Goal: Task Accomplishment & Management: Use online tool/utility

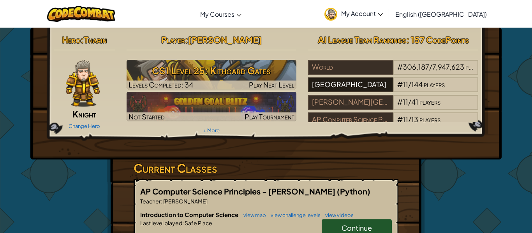
scroll to position [8, 0]
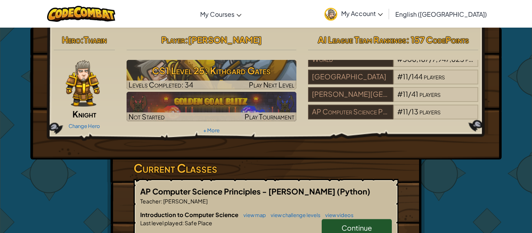
click at [353, 225] on span "Continue" at bounding box center [357, 228] width 30 height 9
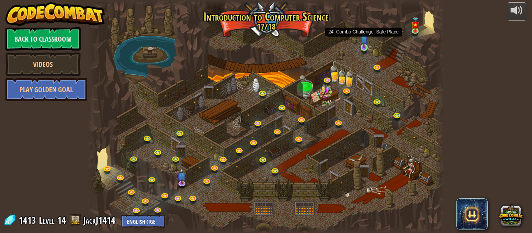
click at [364, 46] on img at bounding box center [364, 39] width 8 height 19
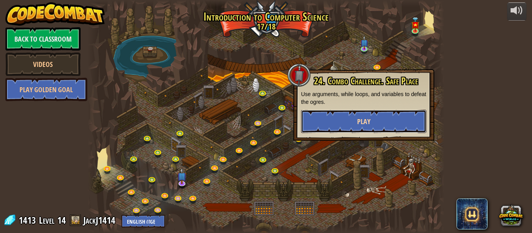
click at [370, 118] on span "Play" at bounding box center [363, 122] width 13 height 10
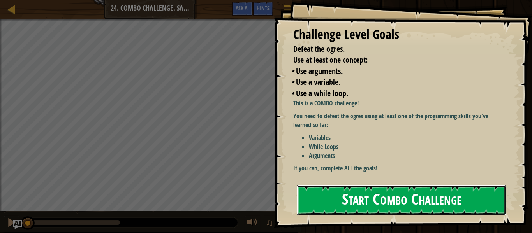
click at [372, 199] on button "Start Combo Challenge" at bounding box center [402, 200] width 210 height 31
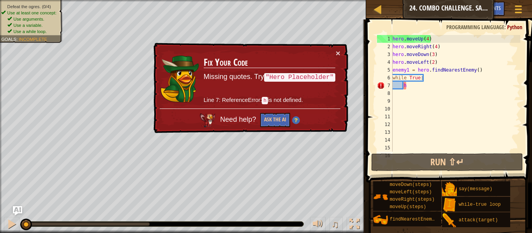
click at [409, 87] on div "hero . moveUp ( 4 ) hero . moveRight ( 4 ) hero . moveDown ( 3 ) hero . moveLef…" at bounding box center [455, 101] width 129 height 132
drag, startPoint x: 422, startPoint y: 82, endPoint x: 389, endPoint y: 78, distance: 33.4
click at [389, 78] on div "h 1 2 3 4 5 6 7 8 9 10 11 12 13 14 15 16 hero . moveUp ( 4 ) hero . moveRight (…" at bounding box center [447, 93] width 145 height 117
type textarea "while True: h"
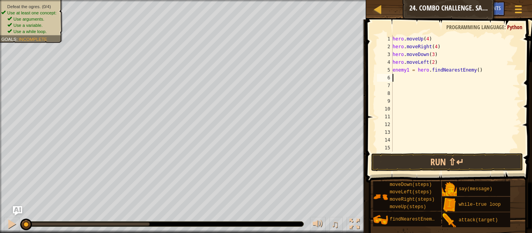
type textarea "fi"
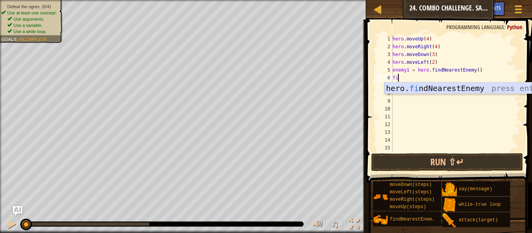
click at [415, 90] on div "hero. fi ndNearestEnemy press enter" at bounding box center [457, 100] width 147 height 35
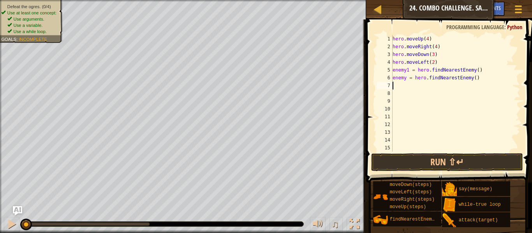
click at [406, 78] on div "hero . moveUp ( 4 ) hero . moveRight ( 4 ) hero . moveDown ( 3 ) hero . moveLef…" at bounding box center [455, 101] width 129 height 132
type textarea "enemy2 = hero.findNearestEnemy()"
click at [402, 86] on div "hero . moveUp ( 4 ) hero . moveRight ( 4 ) hero . moveDown ( 3 ) hero . moveLef…" at bounding box center [455, 101] width 129 height 132
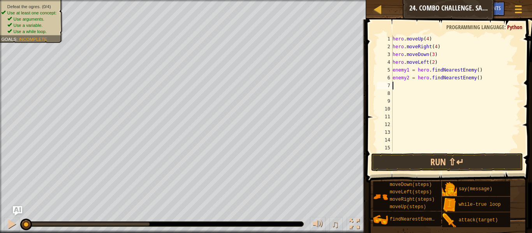
type textarea "f"
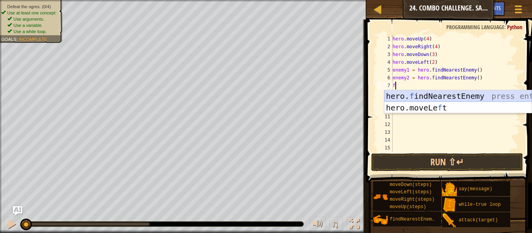
click at [398, 96] on div "hero. f indNearestEnemy press enter hero.moveLe f t press enter" at bounding box center [457, 113] width 147 height 47
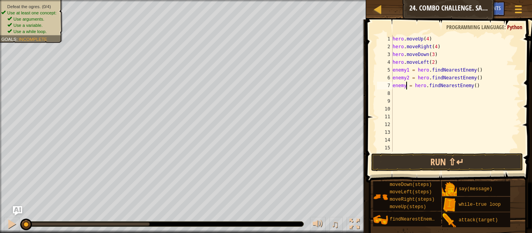
click at [407, 85] on div "hero . moveUp ( 4 ) hero . moveRight ( 4 ) hero . moveDown ( 3 ) hero . moveLef…" at bounding box center [455, 101] width 129 height 132
type textarea "enemy3 = hero.findNearestEnemy()"
click at [404, 90] on div "hero . moveUp ( 4 ) hero . moveRight ( 4 ) hero . moveDown ( 3 ) hero . moveLef…" at bounding box center [455, 101] width 129 height 132
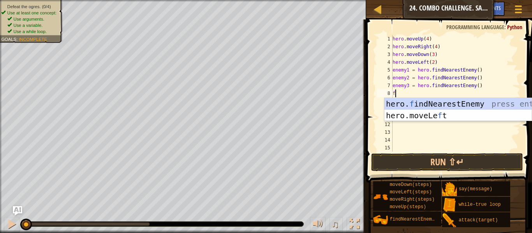
type textarea "fi"
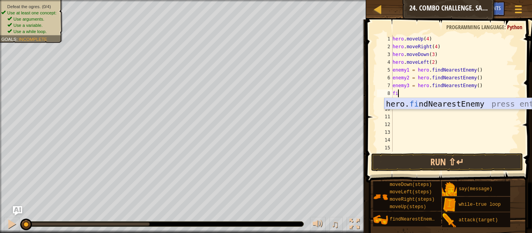
click at [396, 104] on div "hero. fi ndNearestEnemy press enter" at bounding box center [457, 115] width 147 height 35
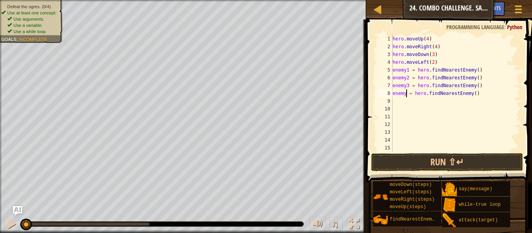
click at [407, 95] on div "hero . moveUp ( 4 ) hero . moveRight ( 4 ) hero . moveDown ( 3 ) hero . moveLef…" at bounding box center [455, 101] width 129 height 132
type textarea "enemy4 = hero.findNearestEnemy()"
click at [402, 100] on div "hero . moveUp ( 4 ) hero . moveRight ( 4 ) hero . moveDown ( 3 ) hero . moveLef…" at bounding box center [455, 101] width 129 height 132
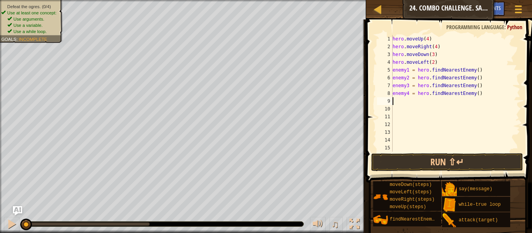
type textarea "w"
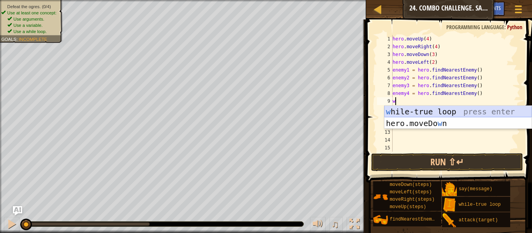
click at [395, 109] on div "w [PERSON_NAME]-true loop press enter hero.moveDo w n press enter" at bounding box center [457, 129] width 147 height 47
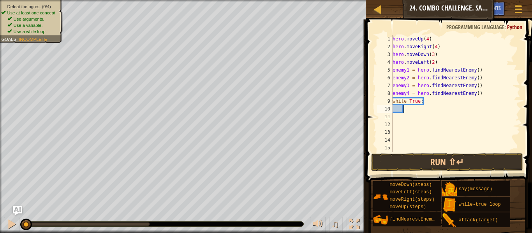
scroll to position [4, 2]
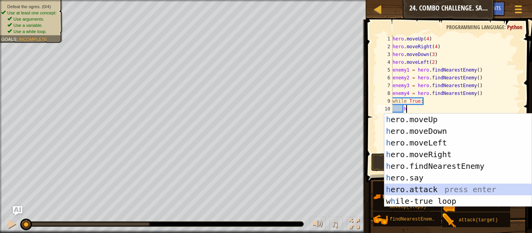
click at [418, 184] on div "h ero.moveUp press enter h ero.moveDown press enter h ero.moveLeft press enter …" at bounding box center [457, 172] width 147 height 117
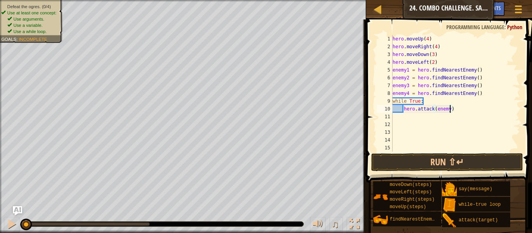
type textarea "hero.attack(enemy1)"
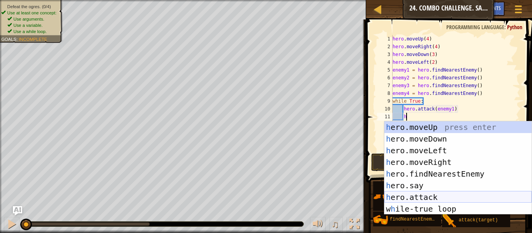
click at [425, 200] on div "h ero.moveUp press enter h ero.moveDown press enter h ero.moveLeft press enter …" at bounding box center [457, 180] width 147 height 117
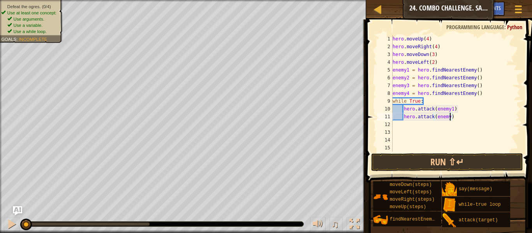
type textarea "hero.attack(enemy1)"
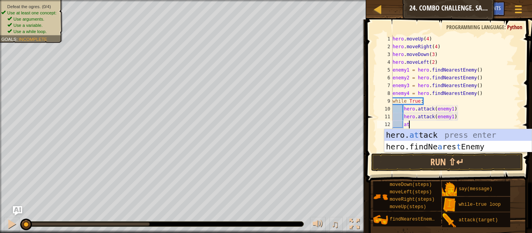
scroll to position [4, 2]
click at [438, 137] on div "hero. at tack press enter hero.findNe a res t Enemy press enter" at bounding box center [457, 152] width 147 height 47
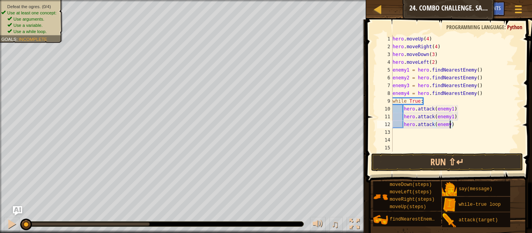
type textarea "hero.attack(enemy2)"
type textarea "h"
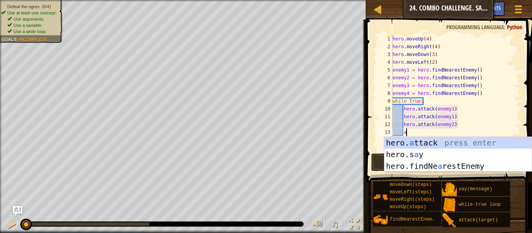
scroll to position [4, 2]
click at [429, 145] on div "hero. a ttack press enter hero.s a y press enter hero.findNe a restEnemy press …" at bounding box center [457, 166] width 147 height 58
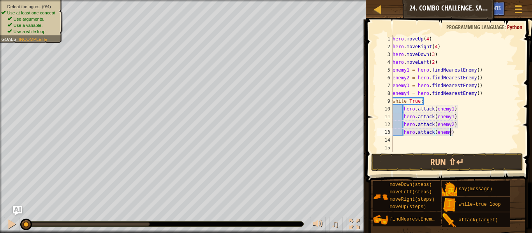
type textarea "hero.attack(enemy2)"
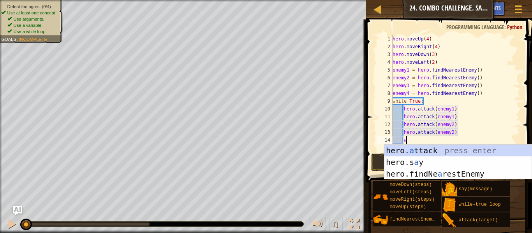
scroll to position [4, 2]
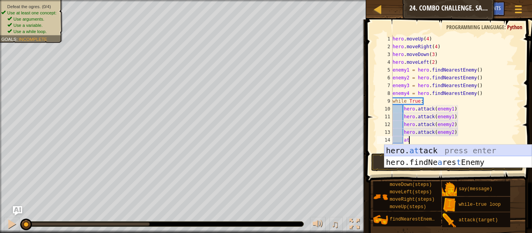
click at [423, 150] on div "hero. at tack press enter hero.findNe a res t Enemy press enter" at bounding box center [457, 168] width 147 height 47
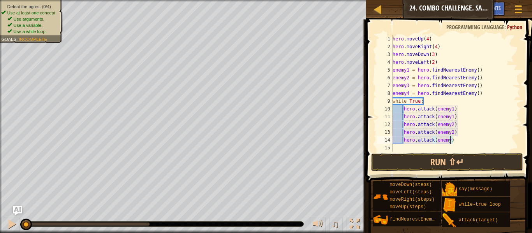
type textarea "hero.attack(enemy3)"
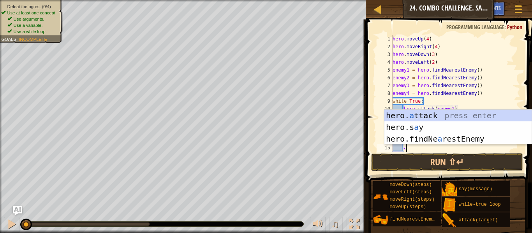
scroll to position [4, 2]
click at [399, 115] on div "hero. a ttack press enter hero.s a y press enter hero.findNe a restEnemy press …" at bounding box center [457, 139] width 147 height 58
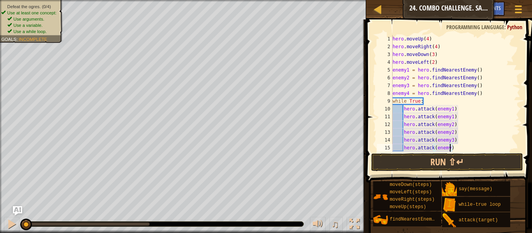
type textarea "hero.attack(enemy3)"
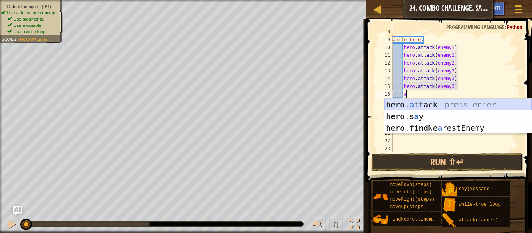
click at [414, 102] on div "hero. a ttack press enter hero.s a y press enter hero.findNe a restEnemy press …" at bounding box center [457, 128] width 147 height 58
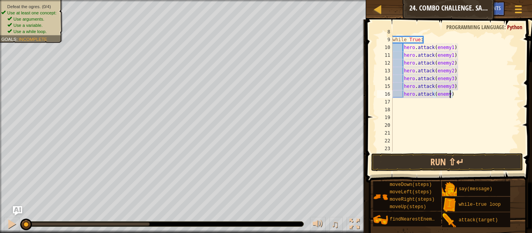
type textarea "hero.attack(enemy4)"
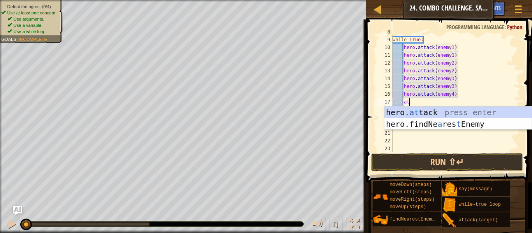
scroll to position [4, 2]
click at [397, 112] on div "hero. at tack press enter hero.findNe a res t Enemy press enter" at bounding box center [457, 130] width 147 height 47
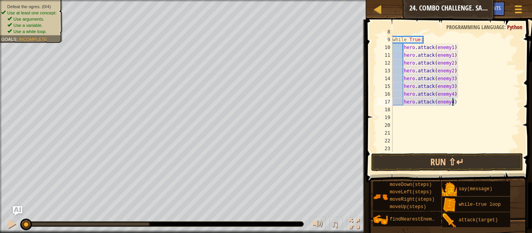
scroll to position [4, 9]
click at [392, 164] on button "Run ⇧↵" at bounding box center [447, 162] width 152 height 18
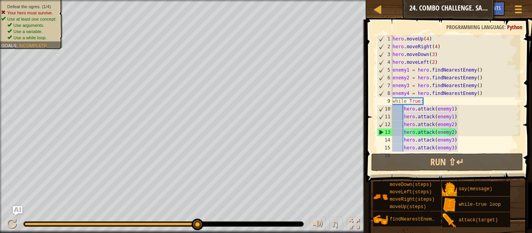
scroll to position [1, 0]
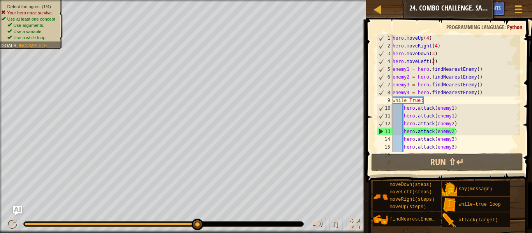
click at [434, 63] on div "hero . moveUp ( 4 ) hero . moveRight ( 4 ) hero . moveDown ( 3 ) hero . moveLef…" at bounding box center [455, 100] width 129 height 132
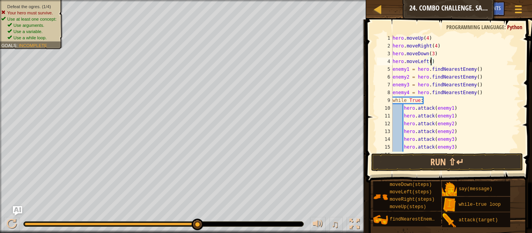
scroll to position [4, 6]
type textarea "hero.moveLeft(1)"
click at [406, 163] on button "Run ⇧↵" at bounding box center [447, 162] width 152 height 18
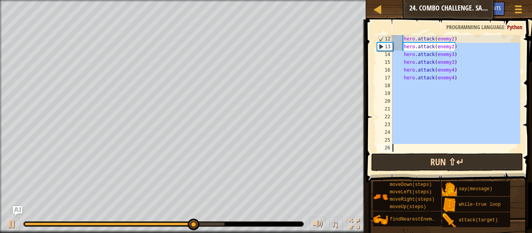
scroll to position [86, 0]
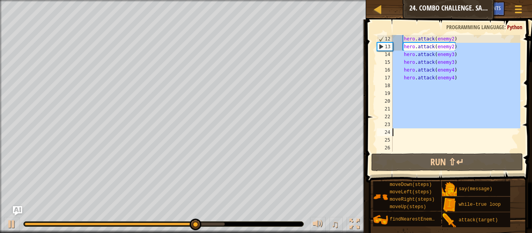
drag, startPoint x: 462, startPoint y: 107, endPoint x: 390, endPoint y: 124, distance: 73.7
click at [390, 124] on div "hero.moveLeft(1) 12 13 14 15 16 17 18 19 20 21 22 23 24 25 26 hero . attack ( e…" at bounding box center [447, 93] width 145 height 117
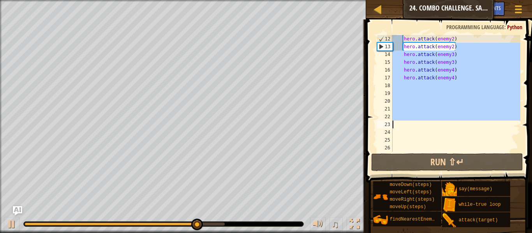
scroll to position [4, 1]
type textarea "hero.attack(enemy2)"
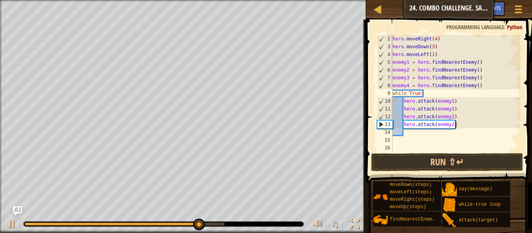
scroll to position [8, 0]
click at [459, 127] on div "hero . moveRight ( 4 ) hero . moveDown ( 3 ) hero . moveLeft ( 1 ) enemy1 = her…" at bounding box center [455, 101] width 129 height 132
click at [416, 134] on div "hero . moveRight ( 4 ) hero . moveDown ( 3 ) hero . moveLeft ( 1 ) enemy1 = her…" at bounding box center [455, 101] width 129 height 132
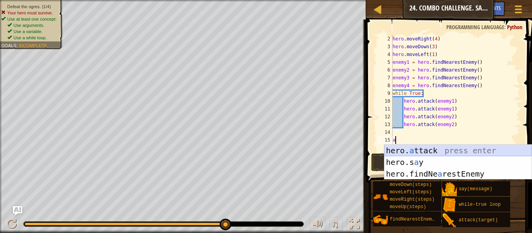
click at [439, 151] on div "hero. a ttack press enter hero.s a y press enter hero.findNe a restEnemy press …" at bounding box center [457, 174] width 147 height 58
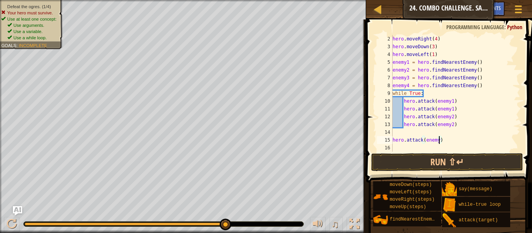
type textarea "hero.attack(enemy3)"
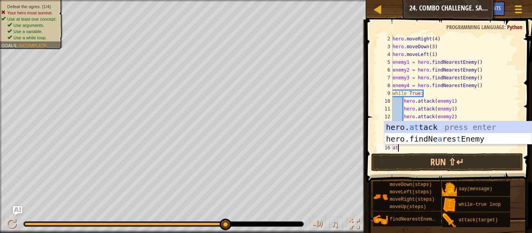
scroll to position [4, 0]
click at [410, 129] on div "hero. at tack press enter hero.findNe a res t Enemy press enter" at bounding box center [457, 145] width 147 height 47
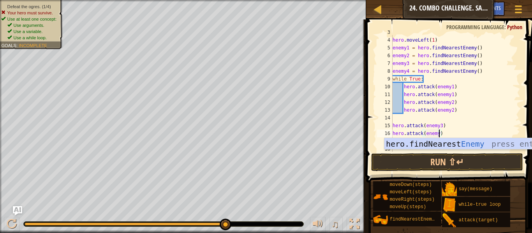
scroll to position [4, 7]
type textarea "hero.attack(enemy3)"
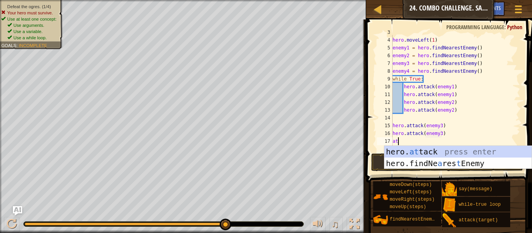
scroll to position [4, 0]
click at [401, 153] on div "hero. at tack press enter hero.findNe a res t Enemy press enter" at bounding box center [457, 169] width 147 height 47
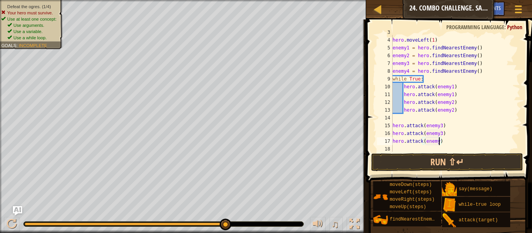
type textarea "hero.attack(enemy4)"
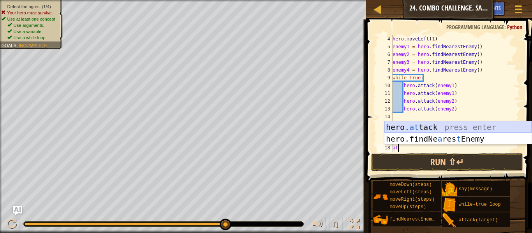
click at [402, 132] on div "hero. at tack press enter hero.findNe a res t Enemy press enter" at bounding box center [457, 145] width 147 height 47
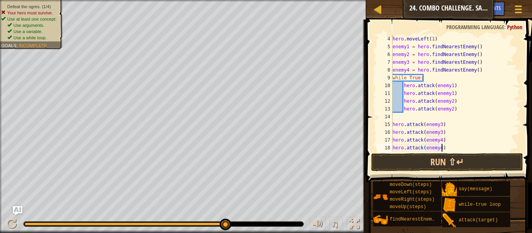
scroll to position [4, 7]
type textarea "hero.attack(enemy4)"
click at [399, 159] on button "Run ⇧↵" at bounding box center [447, 162] width 152 height 18
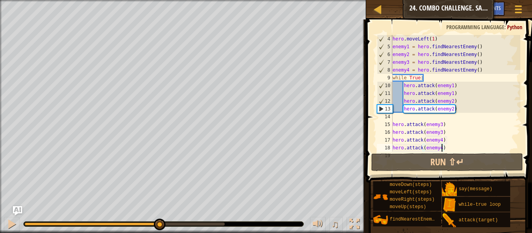
drag, startPoint x: 85, startPoint y: 224, endPoint x: 159, endPoint y: 240, distance: 75.9
click at [159, 0] on html "Map Introduction to Computer Science 24. Combo Challenge. Safe Place Game Menu …" at bounding box center [266, 0] width 532 height 0
click at [396, 118] on div "hero . moveLeft ( 1 ) enemy1 = hero . findNearestEnemy ( ) enemy2 = hero . find…" at bounding box center [455, 101] width 129 height 132
type textarea "\"
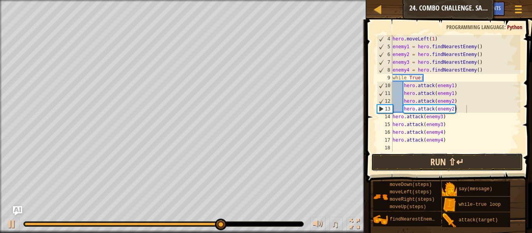
click at [383, 164] on button "Run ⇧↵" at bounding box center [447, 162] width 152 height 18
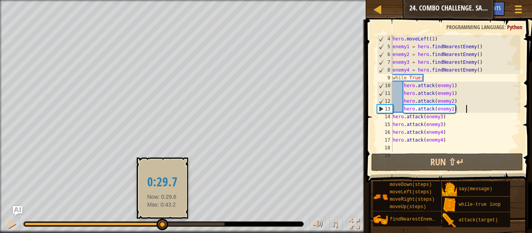
drag, startPoint x: 90, startPoint y: 224, endPoint x: 162, endPoint y: 228, distance: 71.8
click at [162, 228] on div at bounding box center [163, 225] width 12 height 12
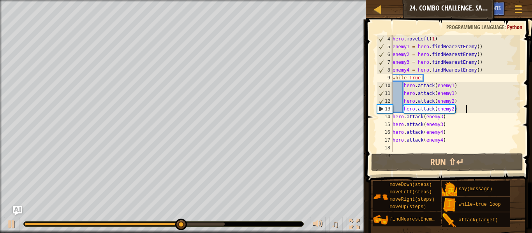
click at [453, 87] on div "hero . moveLeft ( 1 ) enemy1 = hero . findNearestEnemy ( ) enemy2 = hero . find…" at bounding box center [455, 101] width 129 height 132
click at [453, 92] on div "hero . moveLeft ( 1 ) enemy1 = hero . findNearestEnemy ( ) enemy2 = hero . find…" at bounding box center [455, 101] width 129 height 132
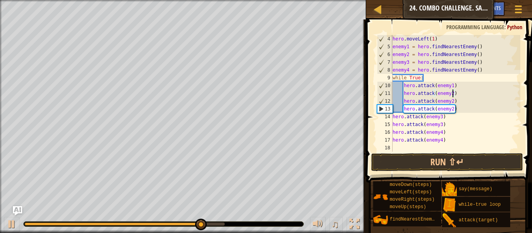
scroll to position [4, 9]
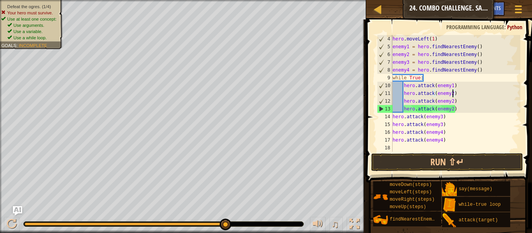
click at [452, 102] on div "hero . moveLeft ( 1 ) enemy1 = hero . findNearestEnemy ( ) enemy2 = hero . find…" at bounding box center [455, 101] width 129 height 132
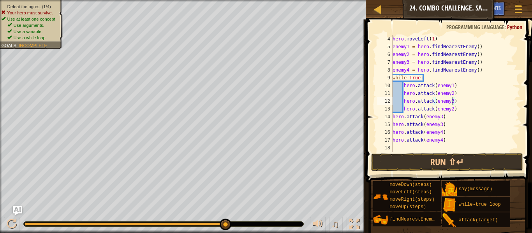
click at [452, 108] on div "hero . moveLeft ( 1 ) enemy1 = hero . findNearestEnemy ( ) enemy2 = hero . find…" at bounding box center [455, 101] width 129 height 132
type textarea "hero.attack(enemy4)"
click at [413, 159] on button "Run ⇧↵" at bounding box center [447, 162] width 152 height 18
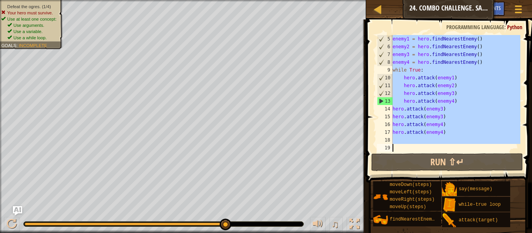
scroll to position [31, 0]
drag, startPoint x: 393, startPoint y: 46, endPoint x: 436, endPoint y: 148, distance: 109.8
click at [436, 148] on div "enemy1 = hero . findNearestEnemy ( ) enemy2 = hero . findNearestEnemy ( ) enemy…" at bounding box center [455, 101] width 129 height 132
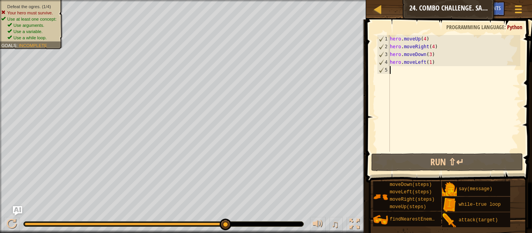
scroll to position [4, 0]
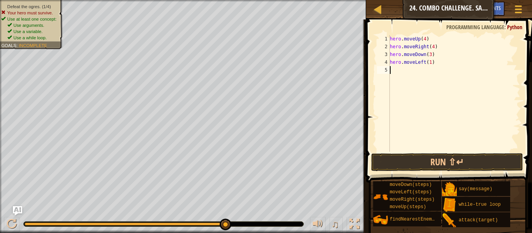
type textarea "w"
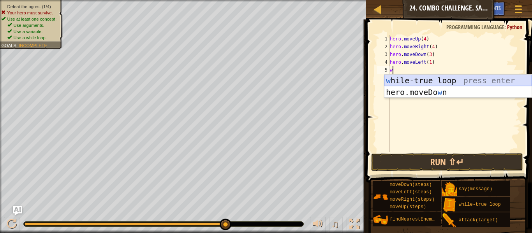
click at [424, 78] on div "w [PERSON_NAME]-true loop press enter hero.moveDo w n press enter" at bounding box center [457, 98] width 147 height 47
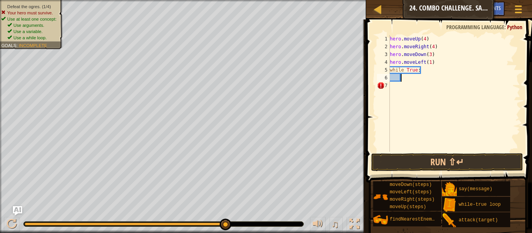
type textarea "f"
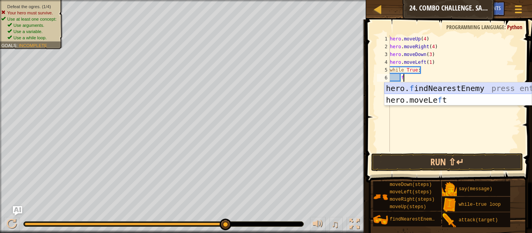
click at [419, 89] on div "hero. f indNearestEnemy press enter hero.moveLe f t press enter" at bounding box center [457, 106] width 147 height 47
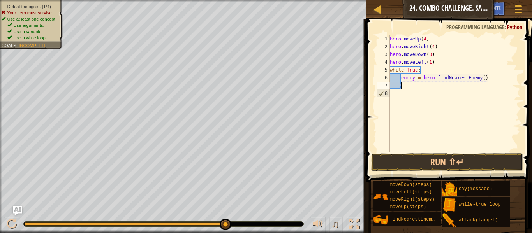
scroll to position [4, 1]
click at [414, 78] on div "hero . moveUp ( 4 ) hero . moveRight ( 4 ) hero . moveDown ( 3 ) hero . moveLef…" at bounding box center [454, 101] width 132 height 132
type textarea "enemy1 = hero.findNearestEnemy()"
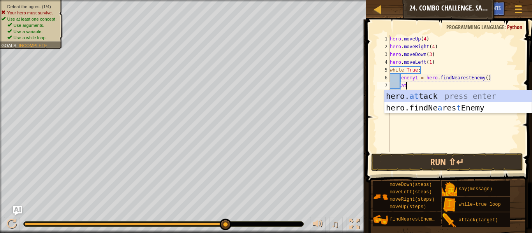
scroll to position [4, 2]
click at [408, 97] on div "hero. at tack press enter hero.findNe a res t Enemy press enter" at bounding box center [457, 113] width 147 height 47
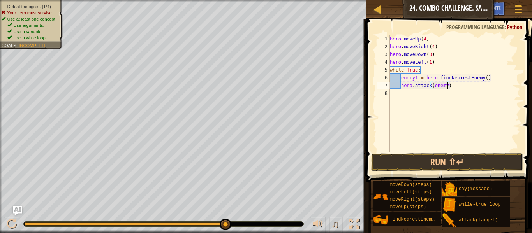
scroll to position [4, 9]
type textarea "hero.attack(enemy1)"
click at [463, 86] on div "hero . moveUp ( 4 ) hero . moveRight ( 4 ) hero . moveDown ( 3 ) hero . moveLef…" at bounding box center [454, 101] width 132 height 132
type textarea "w"
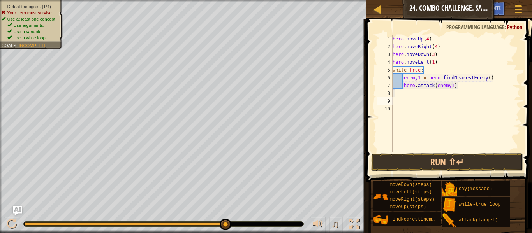
type textarea "w"
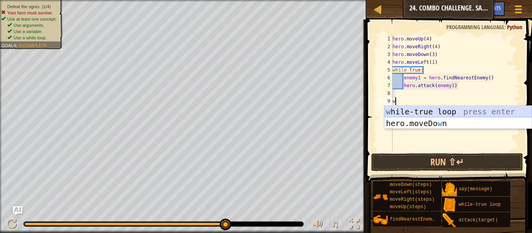
click at [463, 111] on div "w [PERSON_NAME]-true loop press enter hero.moveDo w n press enter" at bounding box center [457, 129] width 147 height 47
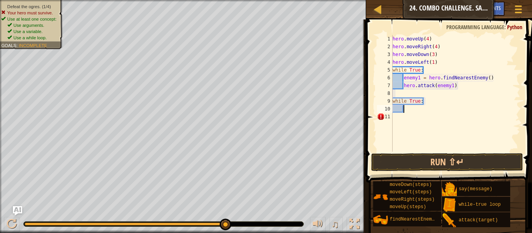
type textarea "e"
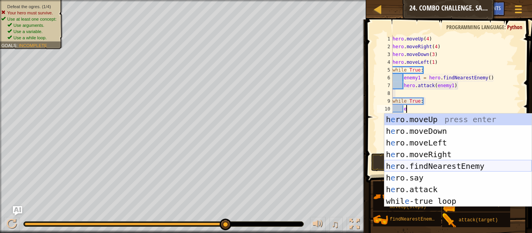
click at [434, 162] on div "h e ro.moveUp press enter h e ro.moveDown press enter h e ro.moveLeft press ent…" at bounding box center [457, 172] width 147 height 117
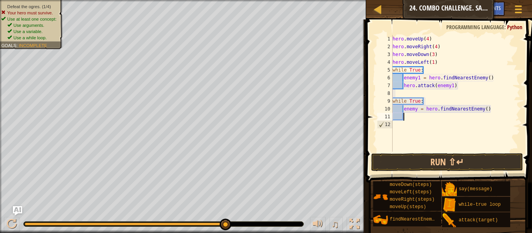
scroll to position [4, 1]
click at [417, 108] on div "hero . moveUp ( 4 ) hero . moveRight ( 4 ) hero . moveDown ( 3 ) hero . moveLef…" at bounding box center [455, 101] width 129 height 132
type textarea "enemy2 = hero.findNearestEnemy()"
click at [435, 119] on div "hero . moveUp ( 4 ) hero . moveRight ( 4 ) hero . moveDown ( 3 ) hero . moveLef…" at bounding box center [455, 101] width 129 height 132
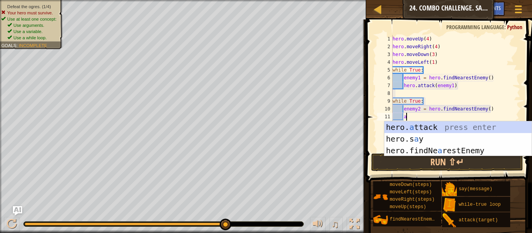
scroll to position [4, 2]
click at [418, 127] on div "hero. a ttack press enter hero.s a y press enter hero.findNe a restEnemy press …" at bounding box center [457, 151] width 147 height 58
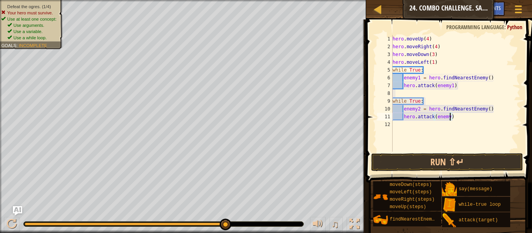
scroll to position [4, 9]
click at [427, 156] on button "Run ⇧↵" at bounding box center [447, 162] width 152 height 18
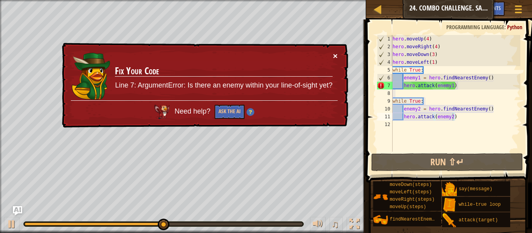
click at [333, 56] on button "×" at bounding box center [335, 56] width 5 height 8
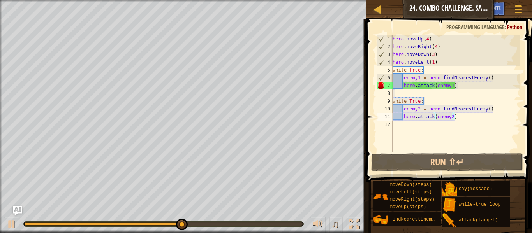
click at [393, 68] on div "hero . moveUp ( 4 ) hero . moveRight ( 4 ) hero . moveDown ( 3 ) hero . moveLef…" at bounding box center [455, 101] width 129 height 132
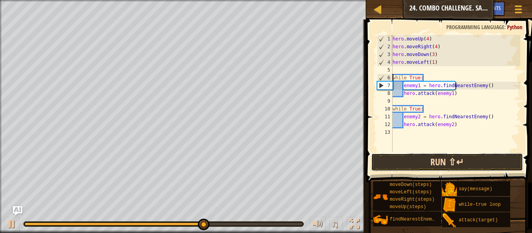
click at [406, 167] on button "Run ⇧↵" at bounding box center [447, 162] width 152 height 18
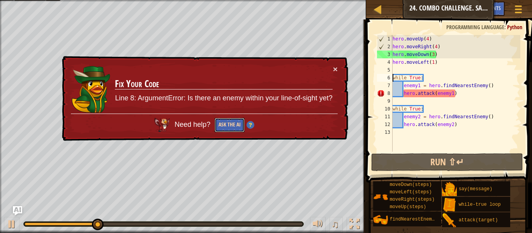
click at [223, 125] on button "Ask the AI" at bounding box center [230, 125] width 30 height 14
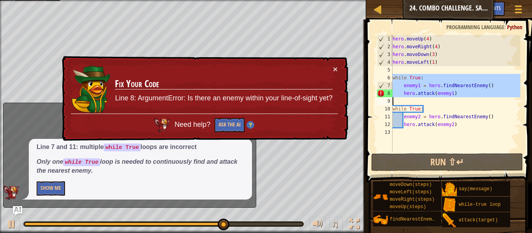
drag, startPoint x: 393, startPoint y: 76, endPoint x: 472, endPoint y: 97, distance: 81.9
click at [472, 97] on div "hero . moveUp ( 4 ) hero . moveRight ( 4 ) hero . moveDown ( 3 ) hero . moveLef…" at bounding box center [455, 101] width 129 height 132
type textarea "hero.attack(enemy1)"
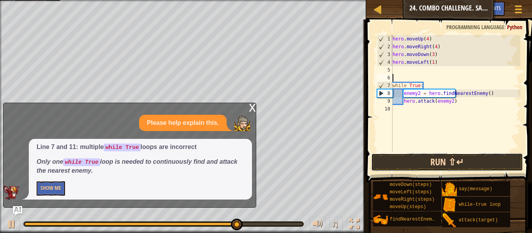
click at [414, 164] on button "Run ⇧↵" at bounding box center [447, 162] width 152 height 18
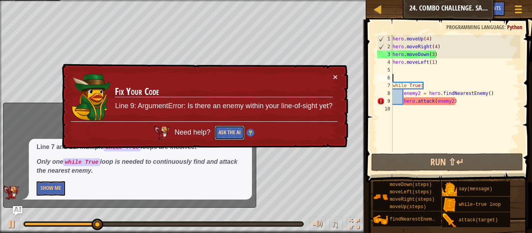
click at [224, 133] on button "Ask the AI" at bounding box center [230, 133] width 30 height 14
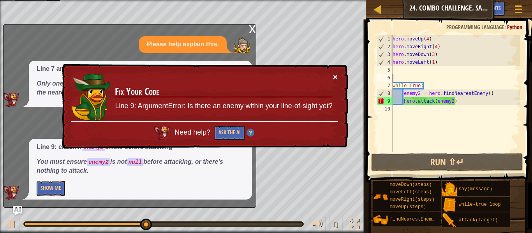
click at [334, 77] on button "×" at bounding box center [335, 77] width 5 height 8
click at [335, 77] on button "×" at bounding box center [335, 77] width 5 height 8
click at [338, 78] on div "× Fix Your Code Line 9: ArgumentError: Is there an enemy within your line-of-si…" at bounding box center [204, 106] width 288 height 85
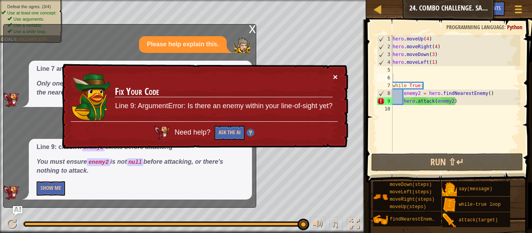
click at [336, 78] on button "×" at bounding box center [335, 77] width 5 height 8
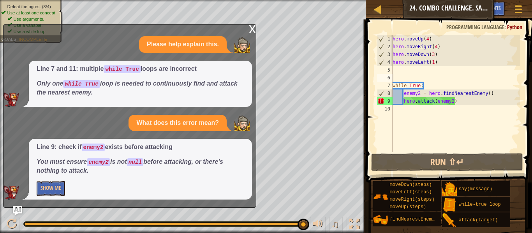
click at [250, 28] on div "x" at bounding box center [252, 29] width 7 height 8
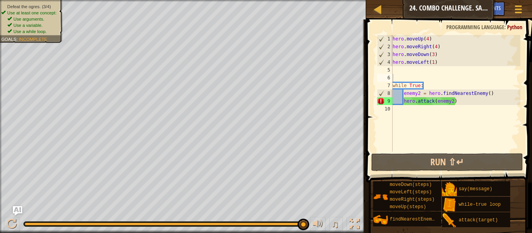
click at [433, 63] on div "hero . moveUp ( 4 ) hero . moveRight ( 4 ) hero . moveDown ( 3 ) hero . moveLef…" at bounding box center [455, 101] width 129 height 132
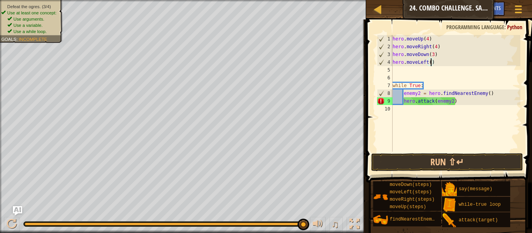
scroll to position [4, 6]
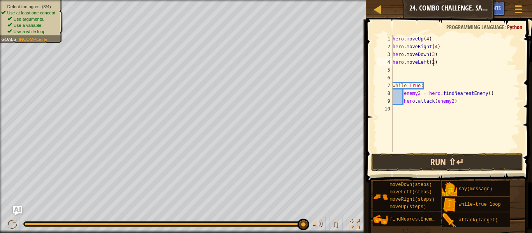
type textarea "hero.moveLeft(2)"
click at [412, 160] on button "Run ⇧↵" at bounding box center [447, 162] width 152 height 18
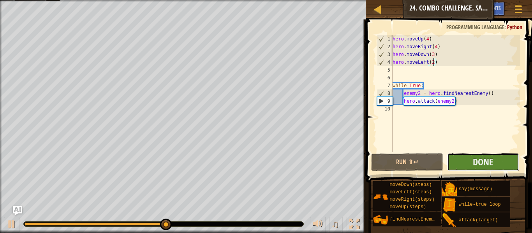
click at [500, 162] on button "Done" at bounding box center [483, 162] width 72 height 18
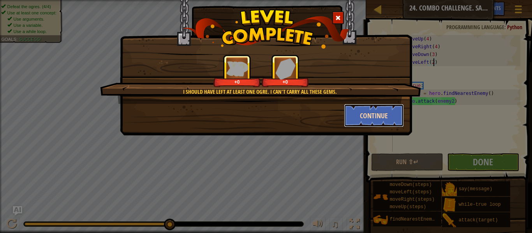
click at [372, 113] on button "Continue" at bounding box center [374, 115] width 60 height 23
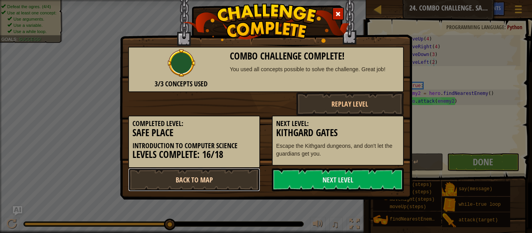
click at [220, 185] on link "Back to Map" at bounding box center [194, 179] width 132 height 23
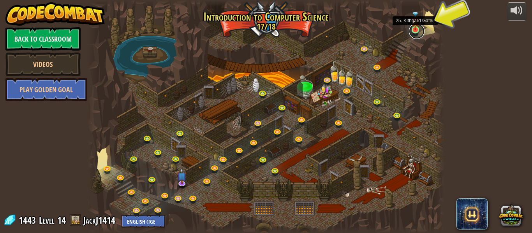
click at [415, 33] on link at bounding box center [417, 31] width 16 height 16
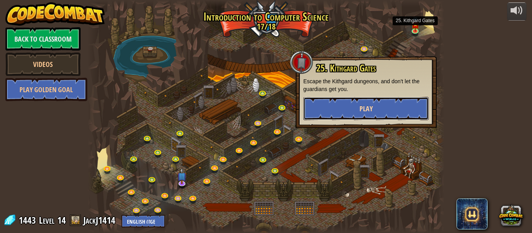
click at [402, 100] on button "Play" at bounding box center [365, 108] width 125 height 23
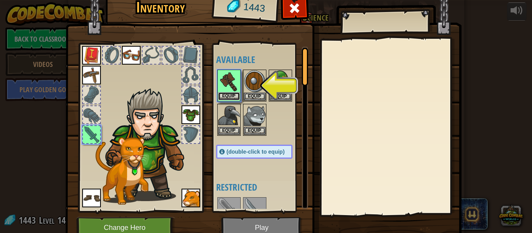
click at [236, 92] on button "Equip" at bounding box center [229, 96] width 22 height 8
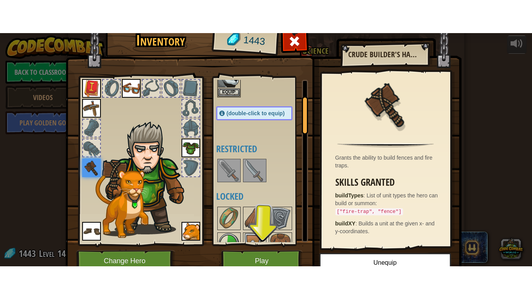
scroll to position [70, 0]
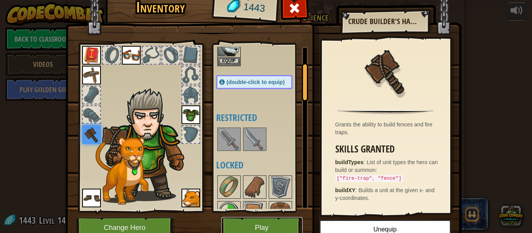
click at [280, 225] on button "Play" at bounding box center [261, 227] width 81 height 21
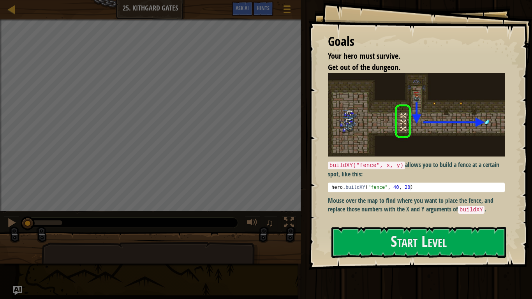
type textarea "hero.buildXY("fence", 40, 20)"
drag, startPoint x: 332, startPoint y: 189, endPoint x: 388, endPoint y: 188, distance: 55.3
click at [388, 188] on div "hero . buildXY ( "fence" , 40 , 20 )" at bounding box center [416, 194] width 173 height 18
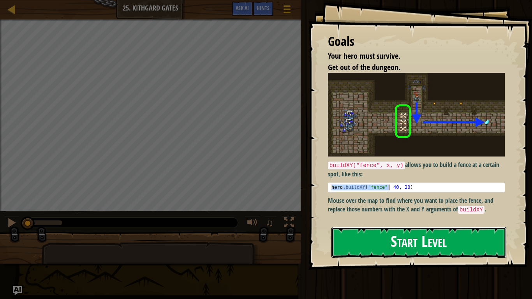
click at [380, 233] on button "Start Level" at bounding box center [418, 242] width 175 height 31
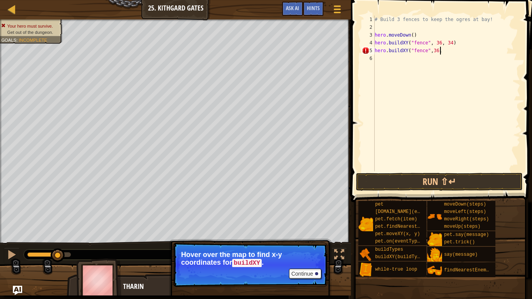
scroll to position [4, 9]
click at [432, 53] on div "# Build 3 fences to keep the ogres at bay! hero . moveDown ( ) hero . buildXY (…" at bounding box center [446, 101] width 147 height 171
click at [443, 51] on div "# Build 3 fences to keep the ogres at bay! hero . moveDown ( ) hero . buildXY (…" at bounding box center [446, 101] width 147 height 171
type textarea "hero.buildXY("fence", 36, 31)"
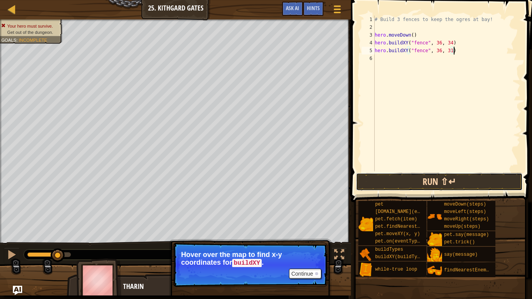
click at [455, 187] on button "Run ⇧↵" at bounding box center [439, 182] width 167 height 18
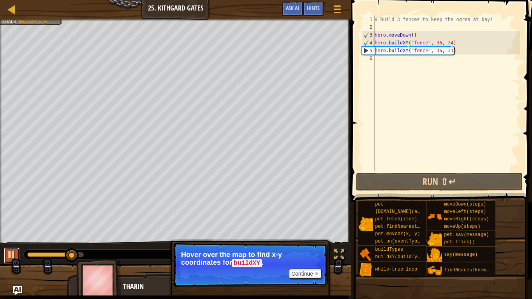
click at [12, 233] on div at bounding box center [12, 255] width 10 height 10
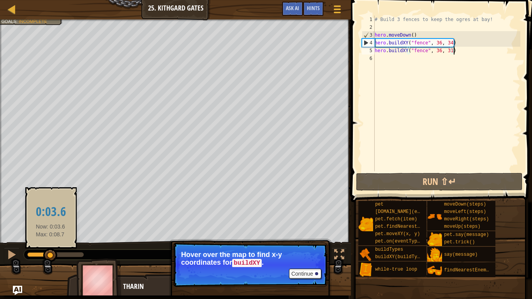
drag, startPoint x: 73, startPoint y: 254, endPoint x: 51, endPoint y: 252, distance: 22.3
click at [51, 233] on div at bounding box center [50, 255] width 14 height 14
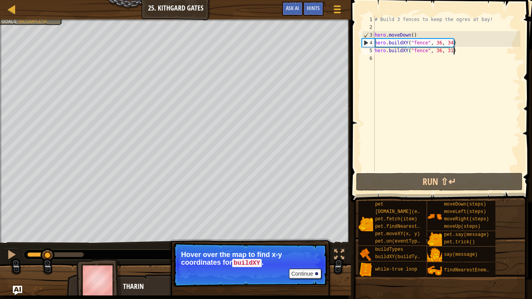
click at [387, 62] on div "# Build 3 fences to keep the ogres at bay! hero . moveDown ( ) hero . buildXY (…" at bounding box center [446, 101] width 147 height 171
paste textarea "hero.buildXY("fence","
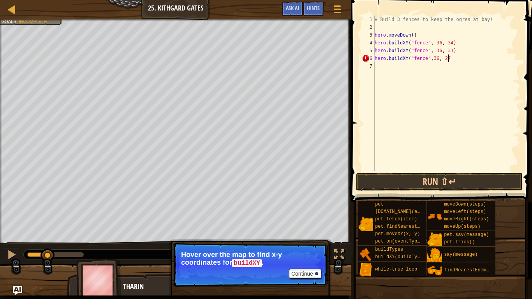
scroll to position [4, 11]
click at [432, 60] on div "# Build 3 fences to keep the ogres at bay! hero . moveDown ( ) hero . buildXY (…" at bounding box center [446, 101] width 147 height 171
type textarea "hero.buildXY("fence", 36, 27)"
click at [463, 63] on div "# Build 3 fences to keep the ogres at bay! hero . moveDown ( ) hero . buildXY (…" at bounding box center [446, 101] width 147 height 171
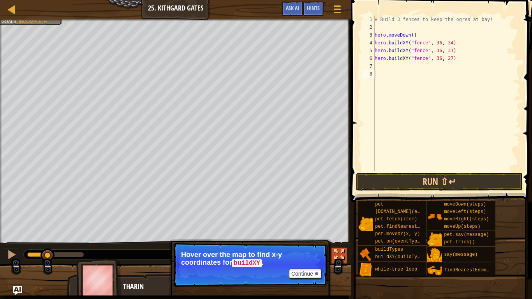
click at [338, 233] on div at bounding box center [339, 255] width 10 height 10
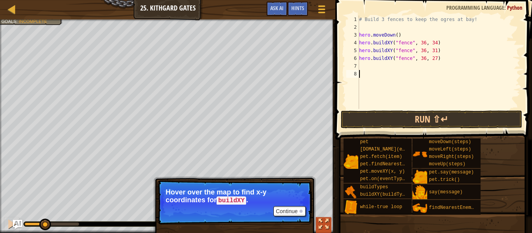
click at [321, 224] on div at bounding box center [324, 224] width 10 height 10
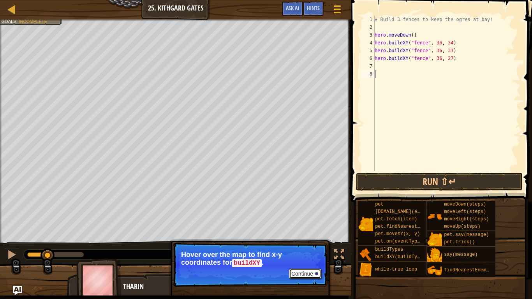
click at [309, 233] on button "Continue" at bounding box center [305, 274] width 32 height 10
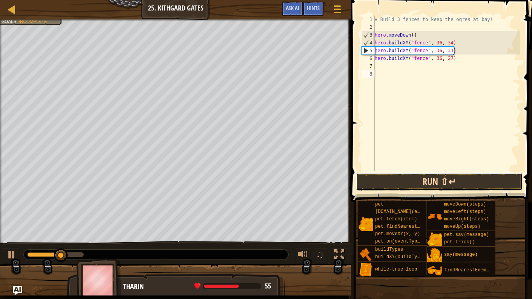
click at [404, 176] on button "Run ⇧↵" at bounding box center [439, 182] width 167 height 18
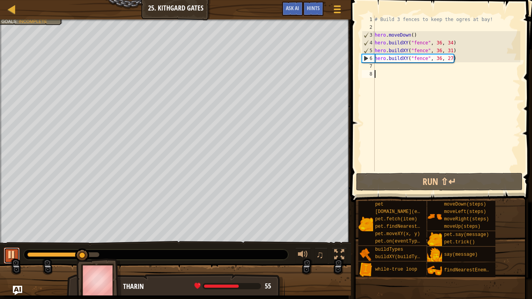
click at [9, 233] on div at bounding box center [12, 255] width 10 height 10
click at [84, 233] on div "Your hero must survive. Get out of the dungeon. Goals : Incomplete ♫ [PERSON_NA…" at bounding box center [266, 157] width 532 height 276
type textarea "h"
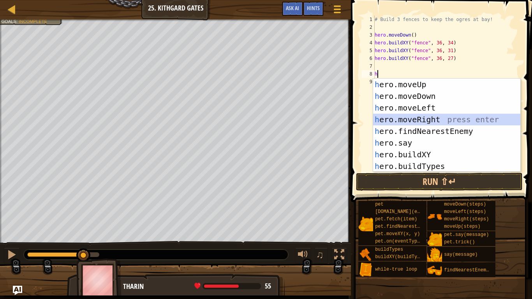
click at [414, 122] on div "h ero.moveUp press enter h ero.moveDown press enter h ero.moveLeft press enter …" at bounding box center [446, 137] width 147 height 117
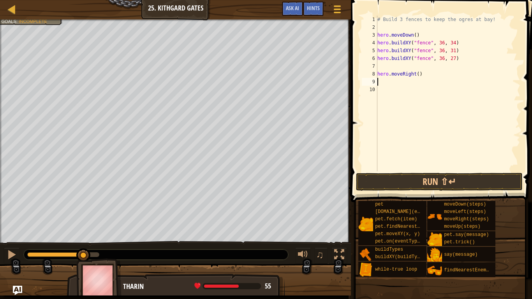
click at [418, 75] on div "# Build 3 fences to keep the ogres at bay! hero . moveDown ( ) hero . buildXY (…" at bounding box center [448, 101] width 145 height 171
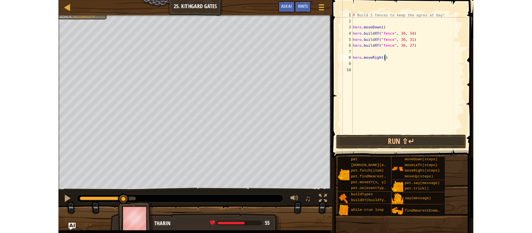
scroll to position [4, 6]
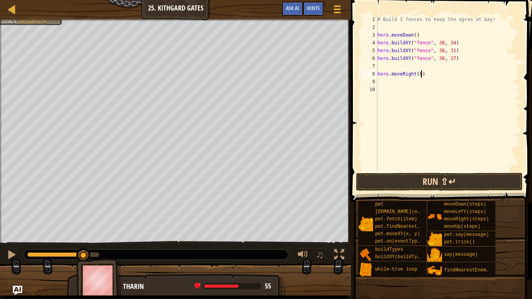
type textarea "hero.moveRight(6)"
click at [390, 183] on button "Run ⇧↵" at bounding box center [439, 182] width 167 height 18
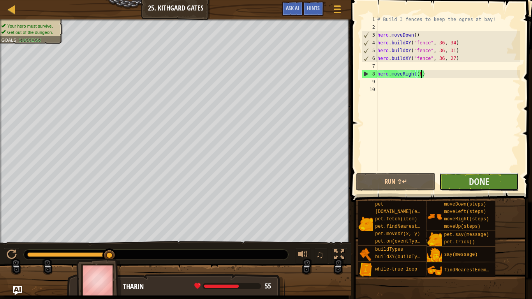
click at [456, 177] on button "Done" at bounding box center [478, 182] width 79 height 18
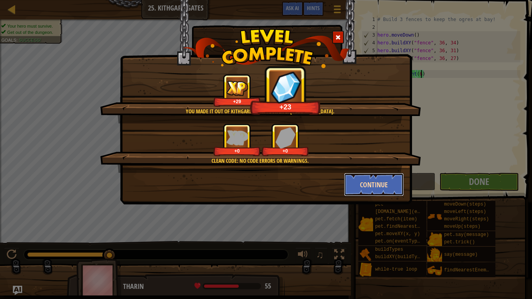
click at [384, 175] on button "Continue" at bounding box center [374, 184] width 60 height 23
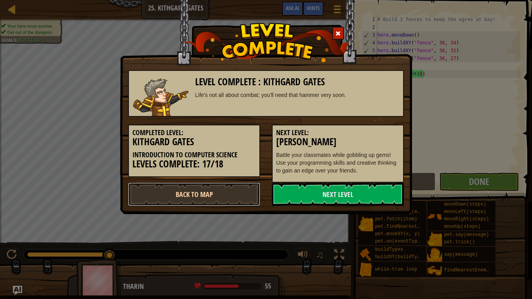
click at [243, 193] on link "Back to Map" at bounding box center [194, 194] width 132 height 23
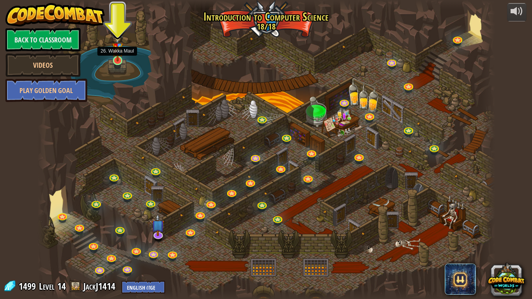
click at [118, 57] on img at bounding box center [118, 46] width 12 height 31
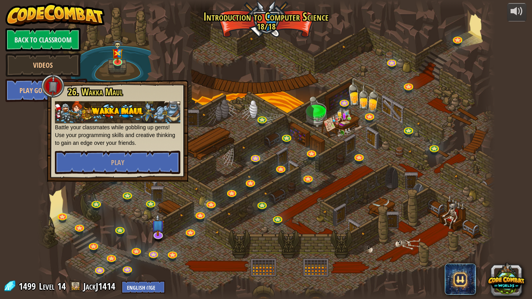
click at [182, 65] on div at bounding box center [266, 149] width 458 height 299
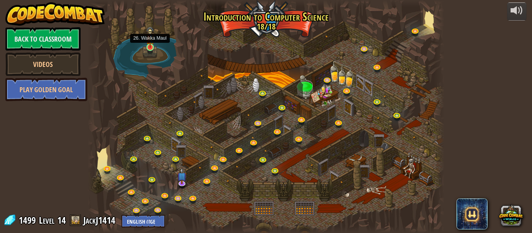
click at [151, 46] on img at bounding box center [150, 36] width 8 height 21
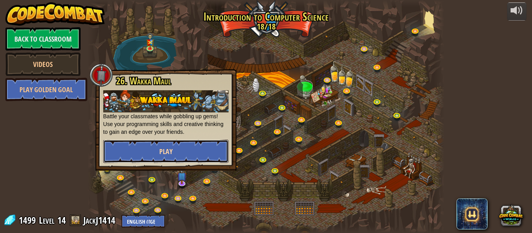
click at [162, 157] on button "Play" at bounding box center [165, 151] width 125 height 23
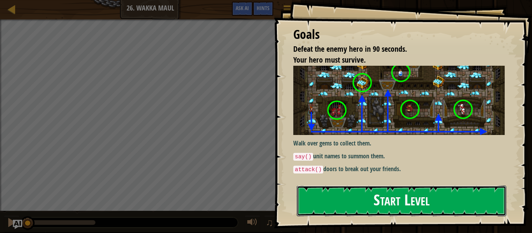
click at [392, 197] on button "Start Level" at bounding box center [402, 201] width 210 height 31
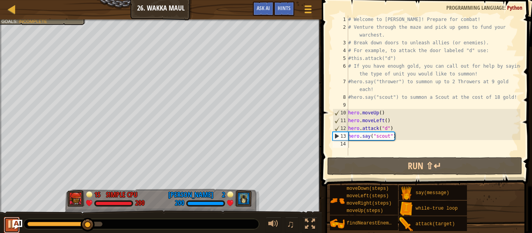
click at [11, 226] on div at bounding box center [12, 224] width 10 height 10
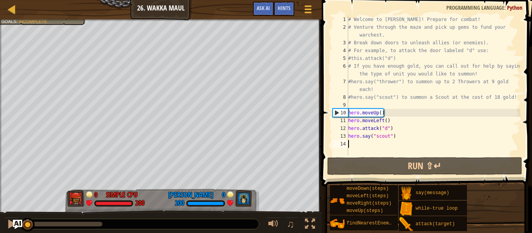
drag, startPoint x: 88, startPoint y: 224, endPoint x: 0, endPoint y: 252, distance: 92.5
click at [0, 0] on html "Ladder Introduction to Computer Science 26. Wakka Maul Game Menu Done Hints Ask…" at bounding box center [266, 0] width 532 height 0
click at [397, 136] on div "# Welcome to [PERSON_NAME]! Prepare for combat! # Venture through the maze and …" at bounding box center [434, 94] width 174 height 156
type textarea "hero.say("scout")"
